Goal: Find specific page/section: Find specific page/section

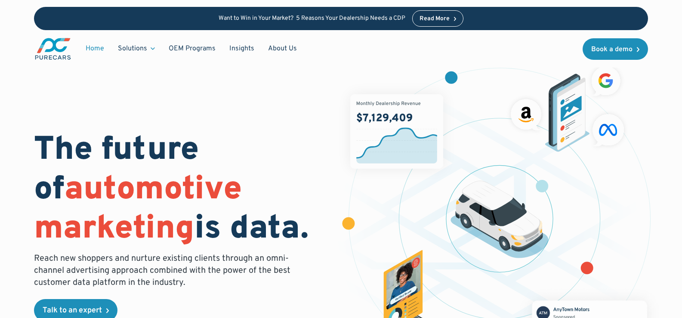
click at [57, 52] on img "main" at bounding box center [53, 49] width 38 height 24
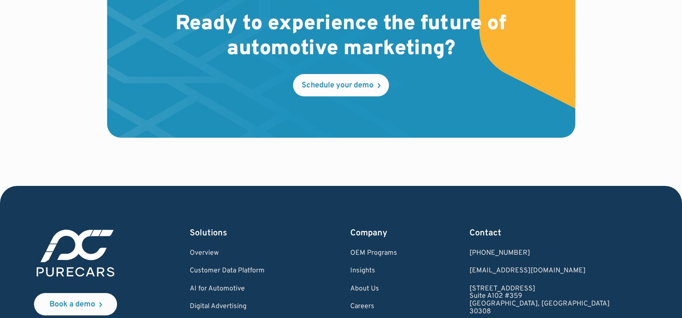
scroll to position [2622, 0]
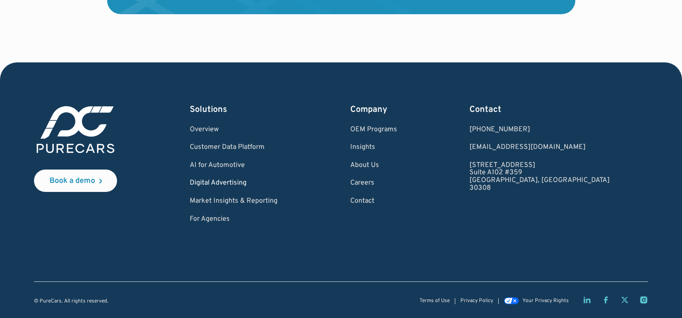
click at [253, 182] on link "Digital Advertising" at bounding box center [234, 184] width 88 height 8
